Goal: Task Accomplishment & Management: Manage account settings

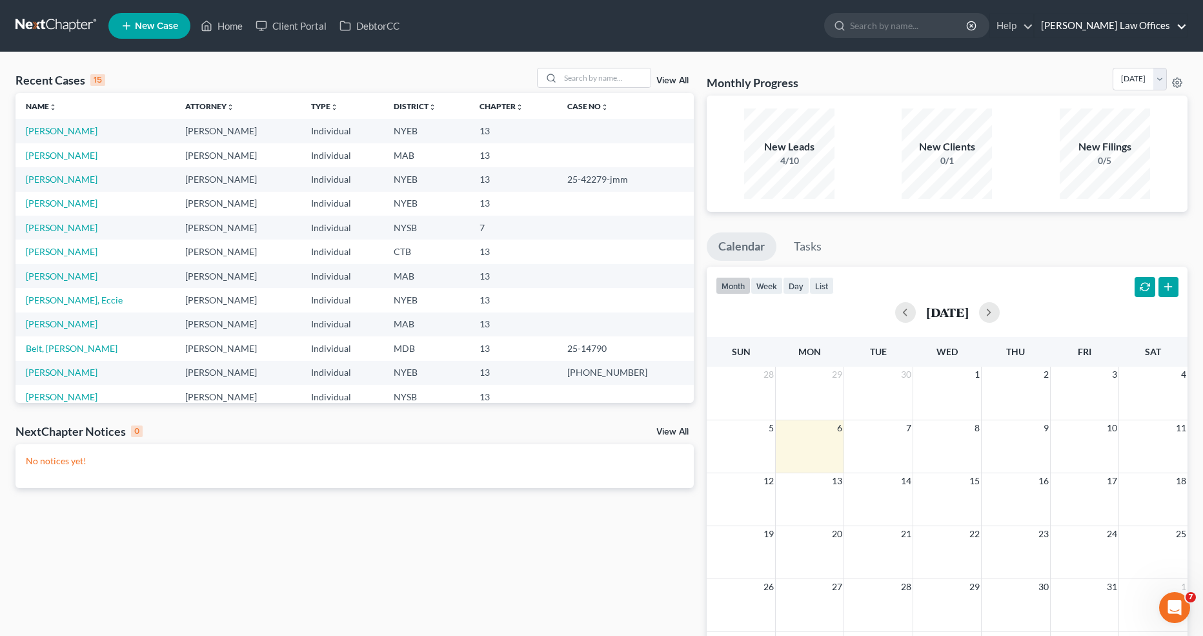
click at [1132, 23] on link "[PERSON_NAME] Law Offices" at bounding box center [1111, 25] width 152 height 23
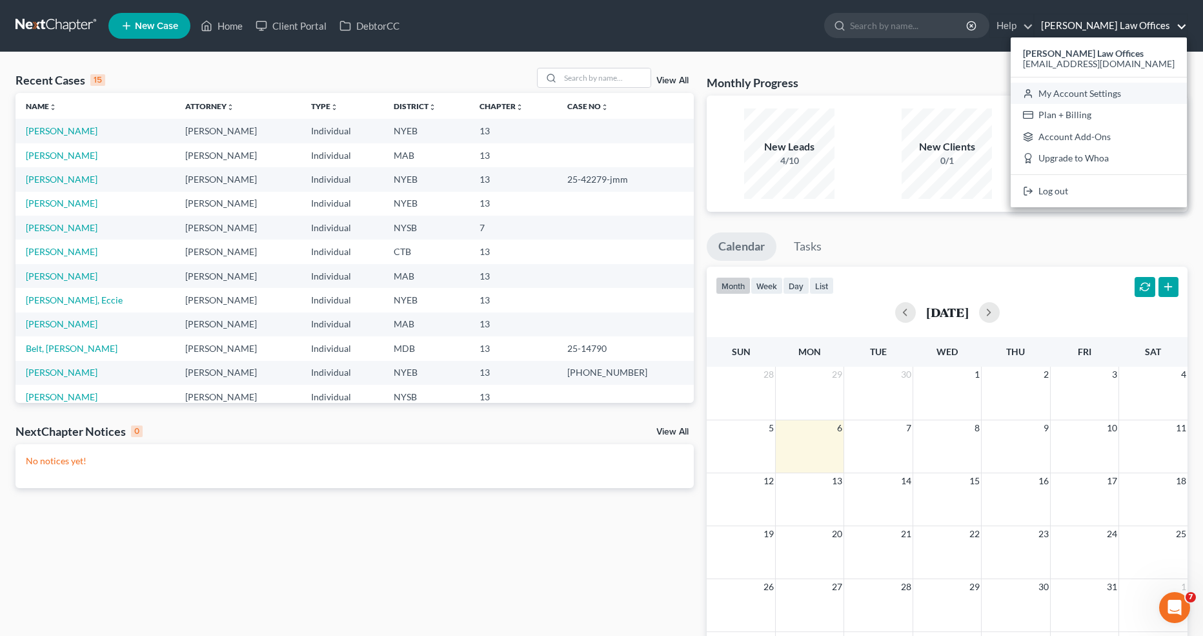
click at [1104, 89] on link "My Account Settings" at bounding box center [1099, 94] width 176 height 22
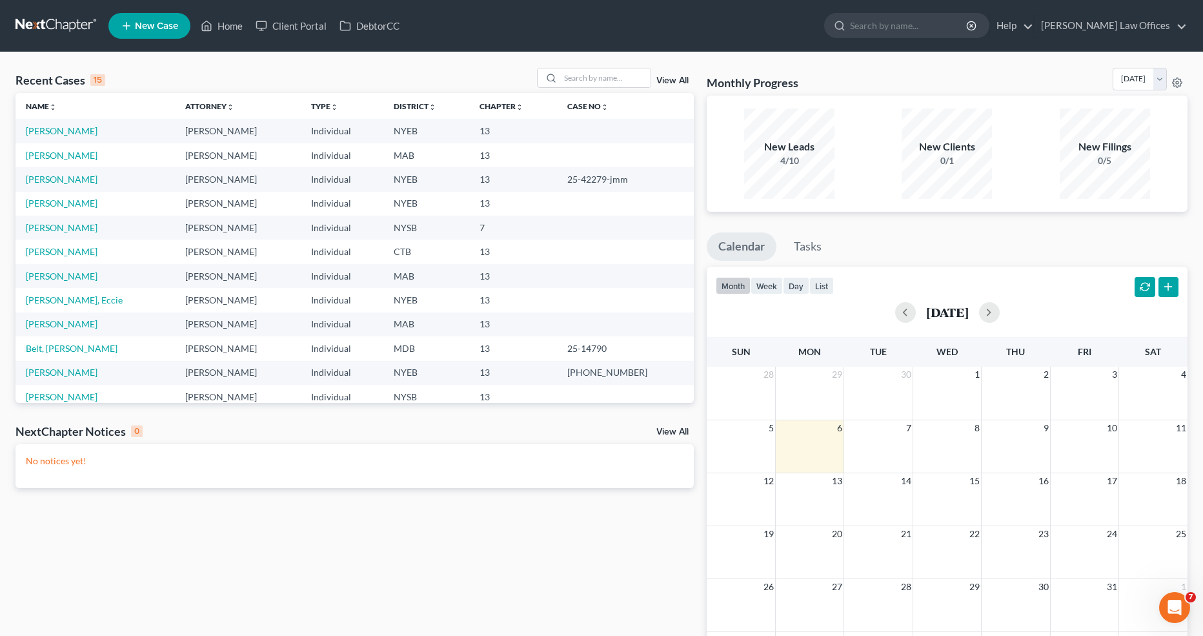
select select "53"
select select "24"
select select "35"
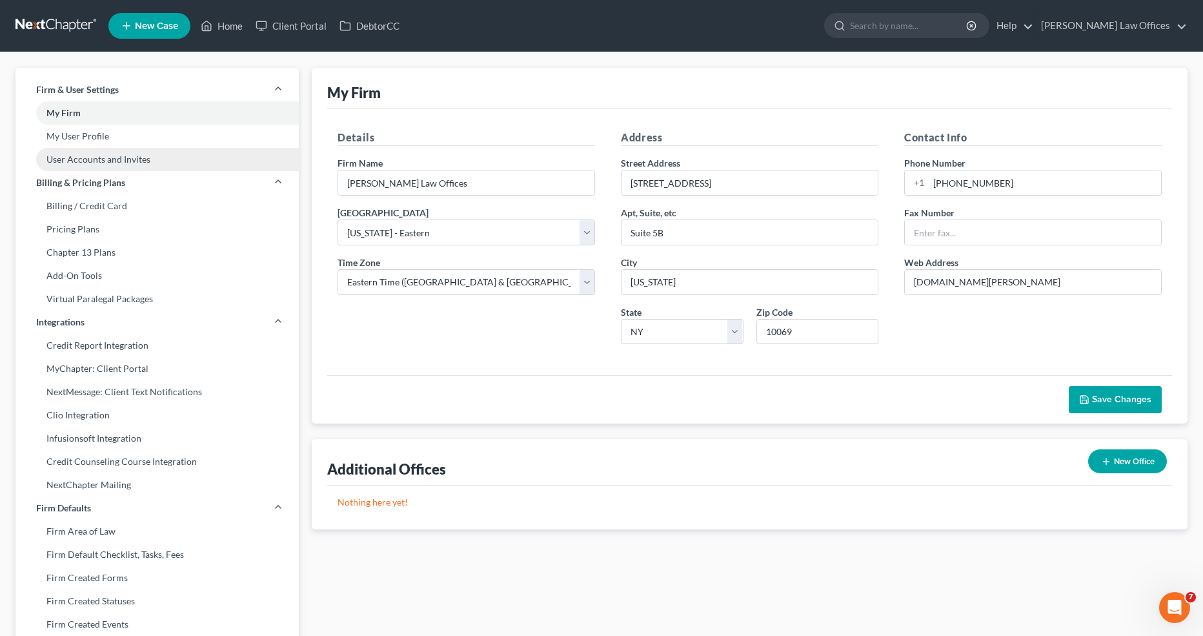
click at [125, 159] on link "User Accounts and Invites" at bounding box center [156, 159] width 283 height 23
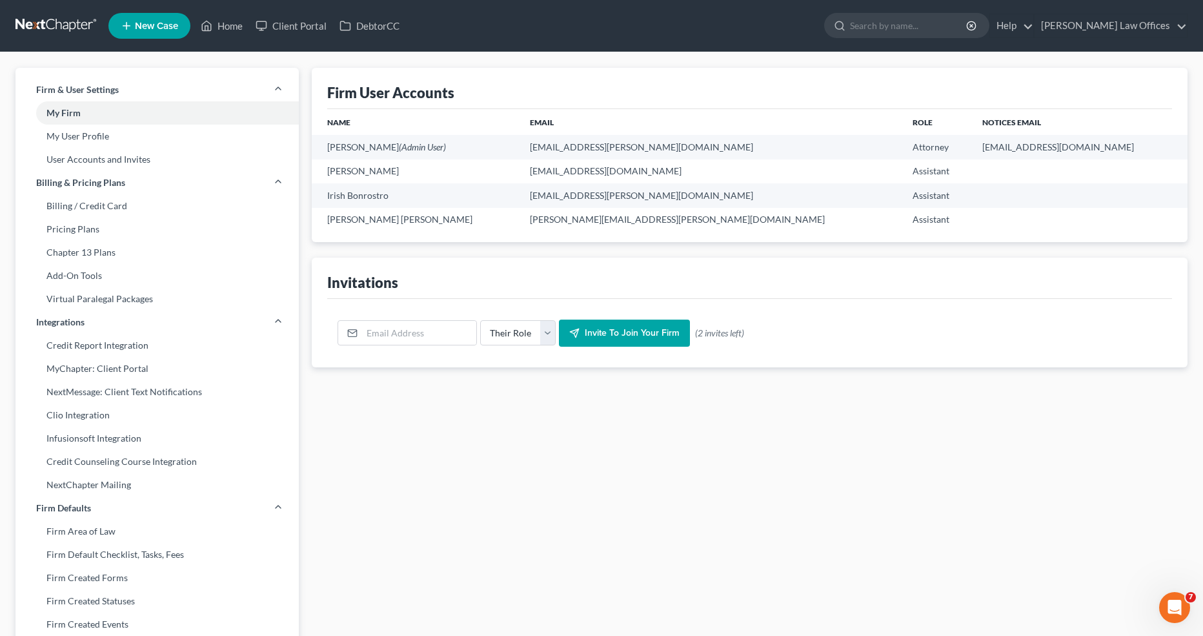
drag, startPoint x: 446, startPoint y: 174, endPoint x: 308, endPoint y: 168, distance: 138.2
click at [308, 168] on div "Firm User Accounts Name Email Role Notices Email [PERSON_NAME] (Admin User) [EM…" at bounding box center [749, 492] width 889 height 849
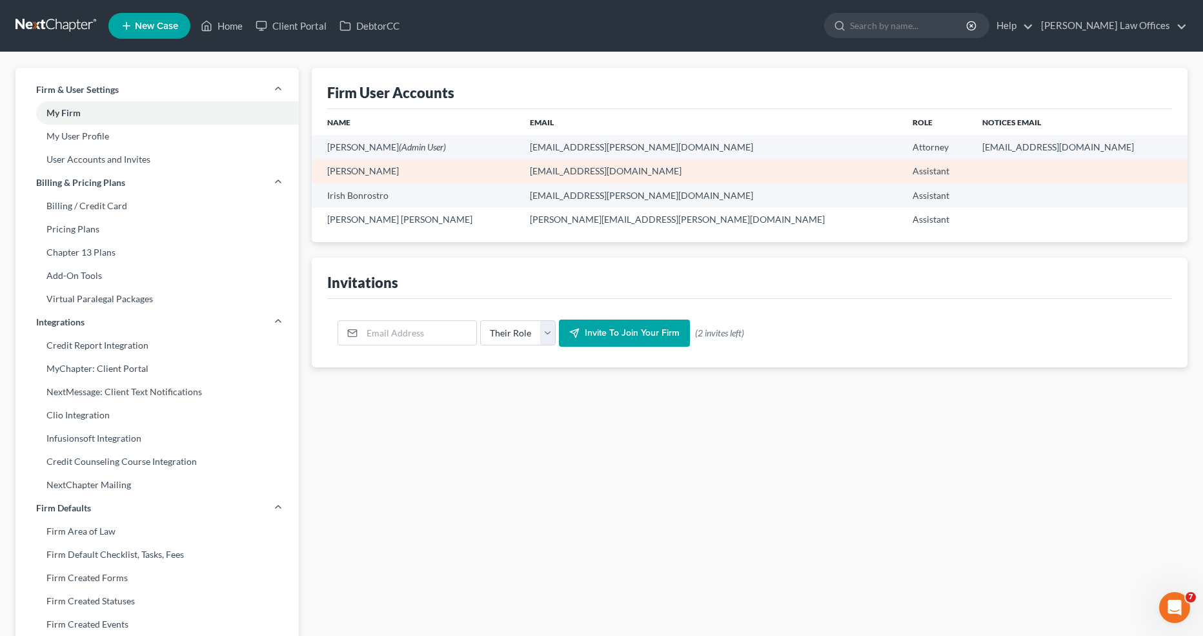
click at [384, 172] on td "[PERSON_NAME]" at bounding box center [416, 171] width 208 height 24
drag, startPoint x: 396, startPoint y: 172, endPoint x: 328, endPoint y: 172, distance: 68.4
click at [328, 172] on td "[PERSON_NAME]" at bounding box center [416, 171] width 208 height 24
copy td "[PERSON_NAME]"
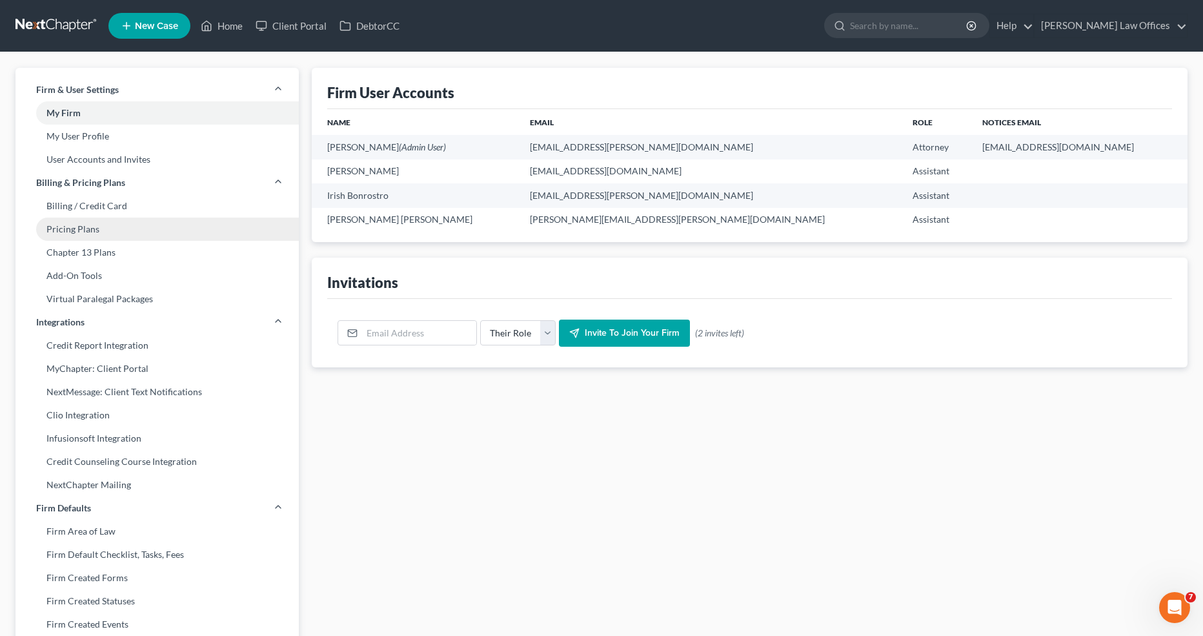
click at [125, 233] on link "Pricing Plans" at bounding box center [156, 229] width 283 height 23
